Goal: Book appointment/travel/reservation

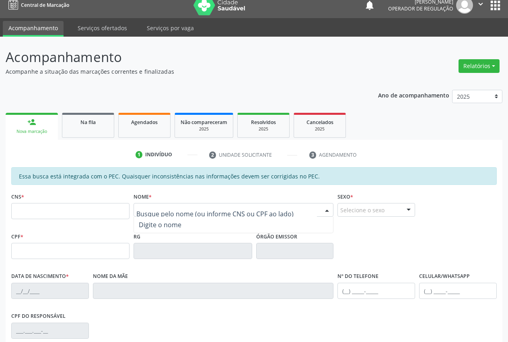
scroll to position [8, 0]
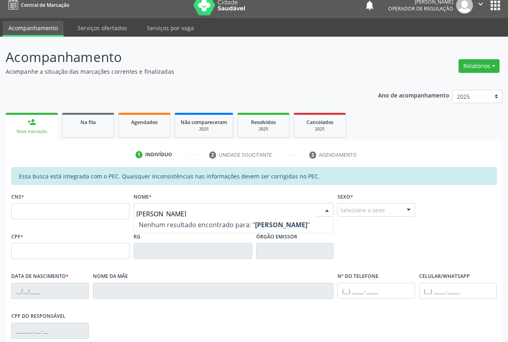
type input "[PERSON_NAME]"
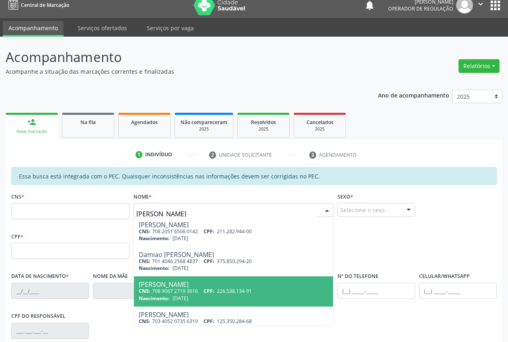
click at [167, 302] on span "[PERSON_NAME] CNS: 708 9067 2719 3616 CPF: 226.538.134-91 Nascimento: [DATE]" at bounding box center [233, 291] width 199 height 30
type input "708 9067 2719 3616"
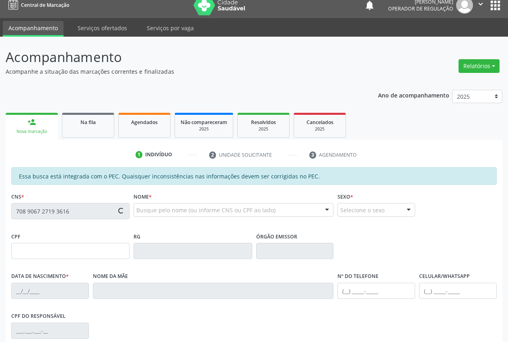
type input "226.538.134-91"
type input "[DATE]"
type input "Helena da Conceicao"
type input "[PHONE_NUMBER]"
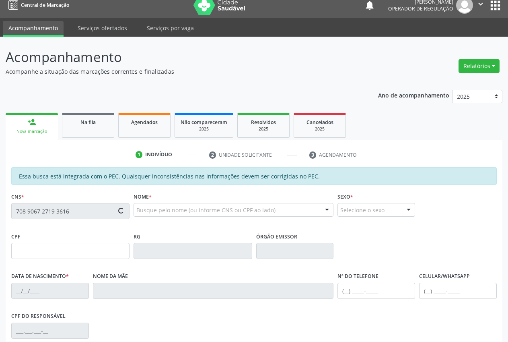
type input "S/N"
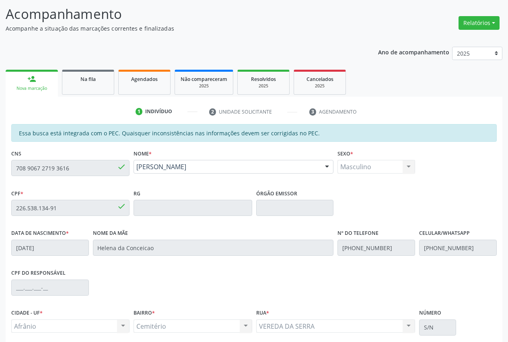
scroll to position [118, 0]
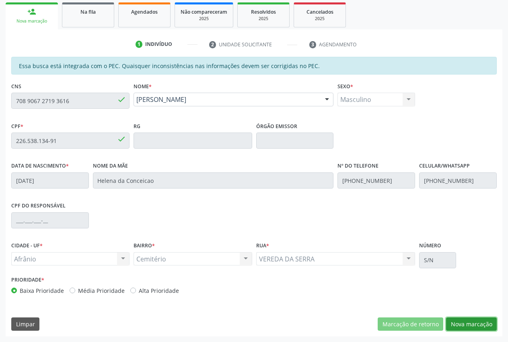
click at [471, 329] on button "Nova marcação" at bounding box center [471, 324] width 51 height 14
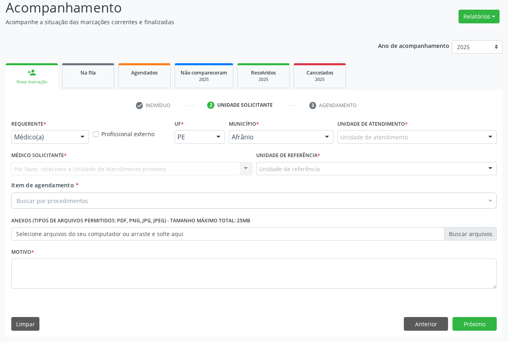
scroll to position [57, 0]
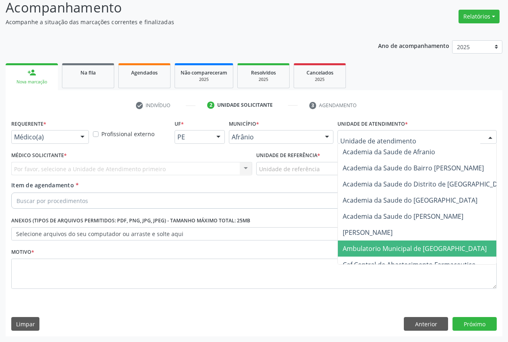
click at [395, 249] on span "Ambulatorio Municipal de [GEOGRAPHIC_DATA]" at bounding box center [415, 248] width 144 height 9
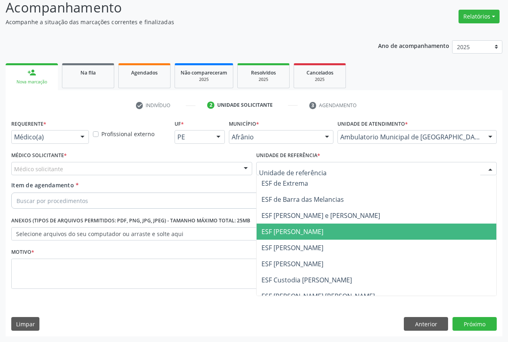
click at [305, 234] on span "ESF [PERSON_NAME]" at bounding box center [292, 231] width 62 height 9
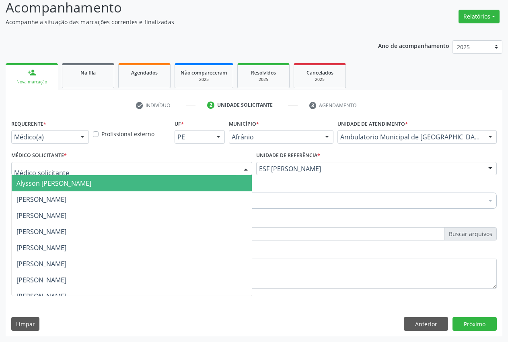
click at [67, 168] on div at bounding box center [131, 169] width 241 height 14
click at [62, 186] on span "Alysson [PERSON_NAME]" at bounding box center [53, 183] width 75 height 9
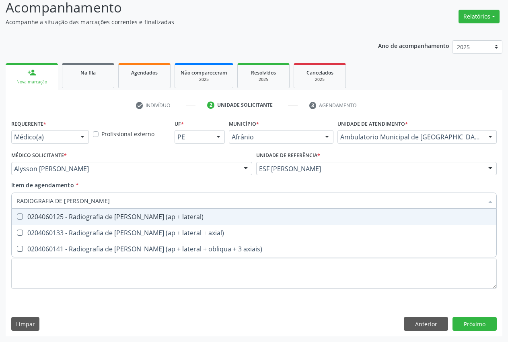
type input "RADIOGRAFIA DE [PERSON_NAME]"
click at [110, 217] on div "0204060125 - Radiografia de [PERSON_NAME] (ap + lateral)" at bounding box center [253, 216] width 475 height 6
checkbox lateral\) "true"
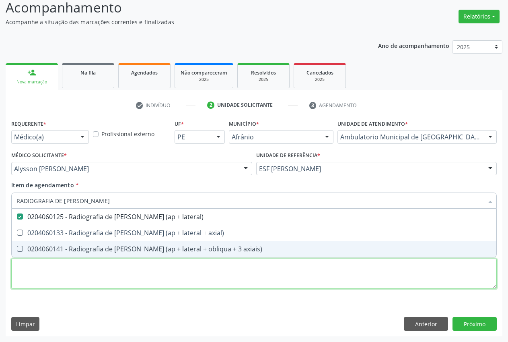
click at [107, 270] on div "Requerente * Médico(a) Médico(a) Enfermeiro(a) Paciente Nenhum resultado encont…" at bounding box center [254, 208] width 486 height 182
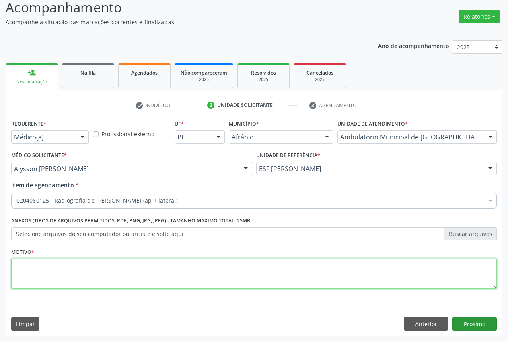
type textarea "."
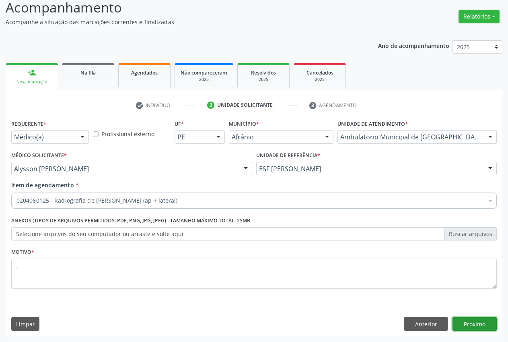
click at [491, 325] on button "Próximo" at bounding box center [475, 324] width 44 height 14
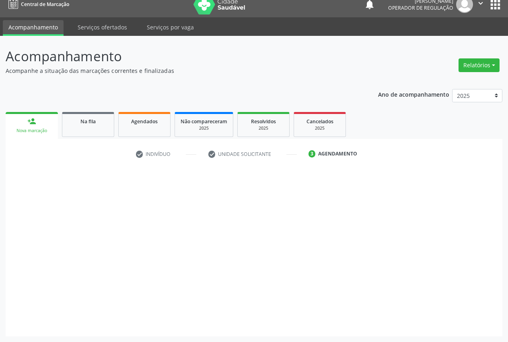
scroll to position [8, 0]
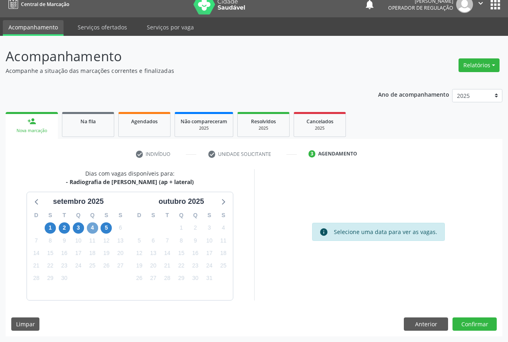
click at [93, 231] on span "4" at bounding box center [92, 227] width 11 height 11
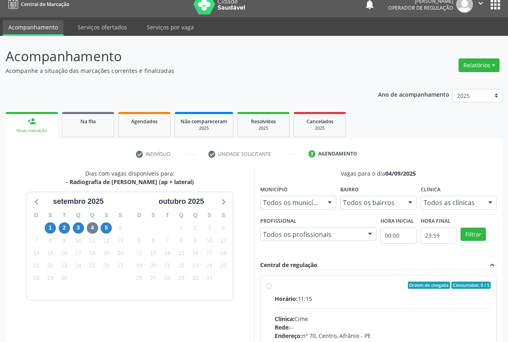
click at [275, 287] on label "Ordem de chegada Consumidos: 0 / 5 Horário: 11:15 Clínica: Cime Rede: -- Endere…" at bounding box center [383, 342] width 216 height 123
click at [271, 287] on input "Ordem de chegada Consumidos: 0 / 5 Horário: 11:15 Clínica: Cime Rede: -- Endere…" at bounding box center [269, 284] width 6 height 7
radio input "true"
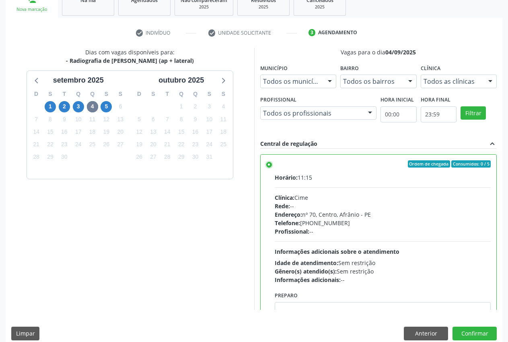
scroll to position [139, 0]
